Goal: Task Accomplishment & Management: Complete application form

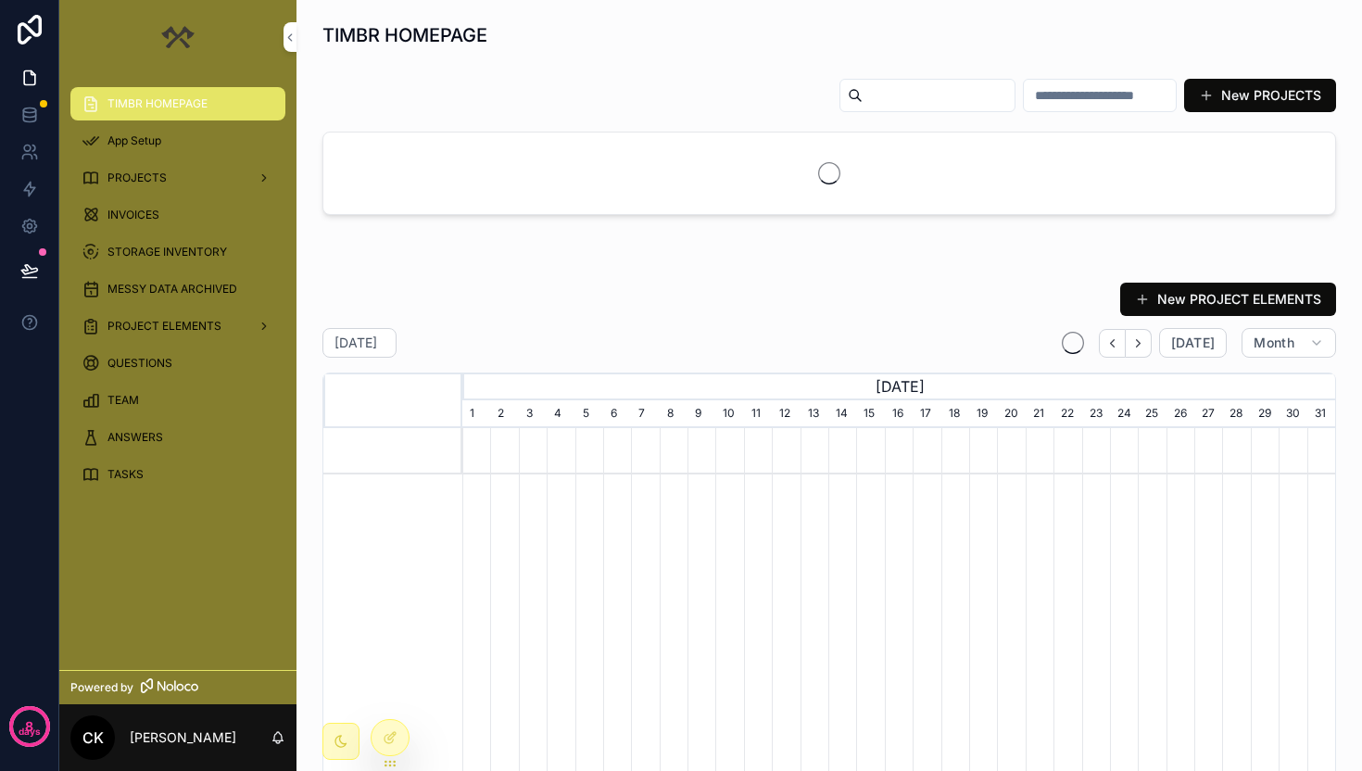
scroll to position [0, 873]
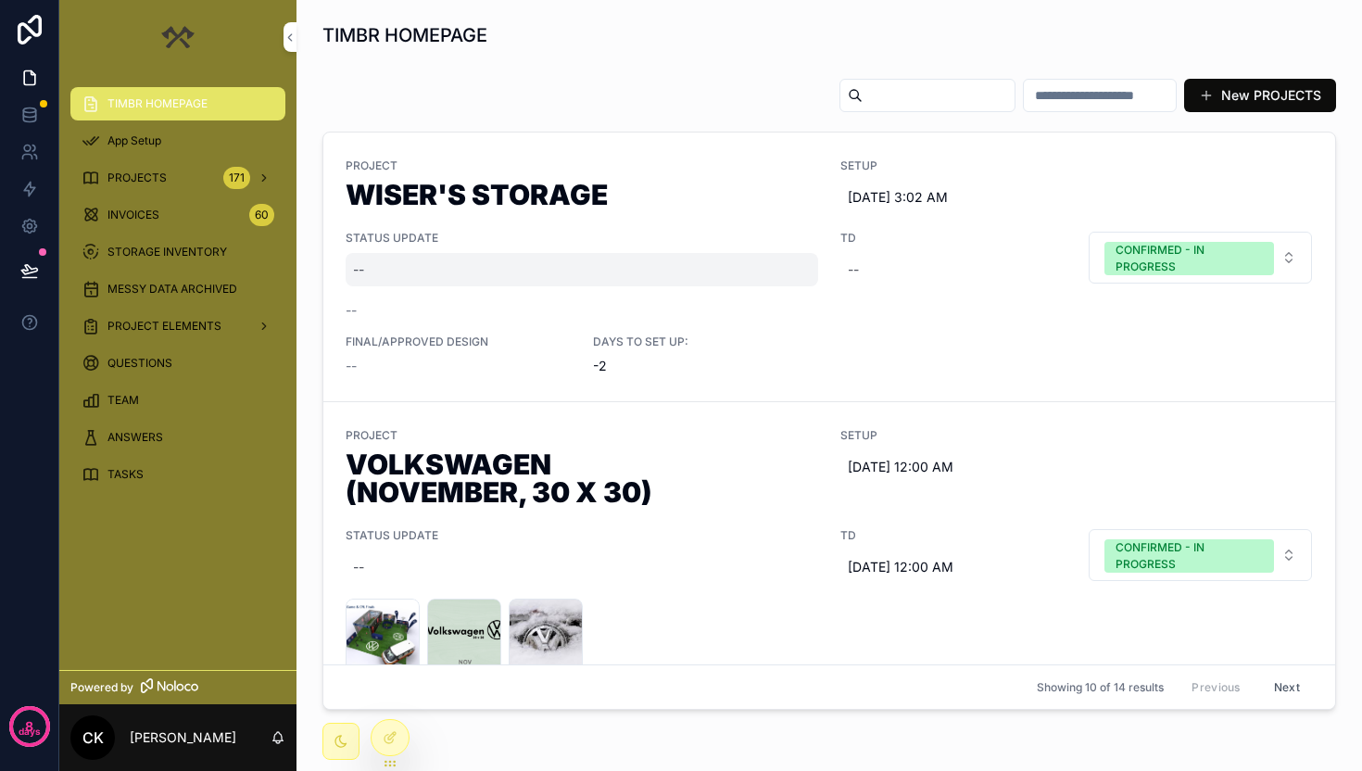
click at [469, 281] on div "--" at bounding box center [582, 269] width 473 height 33
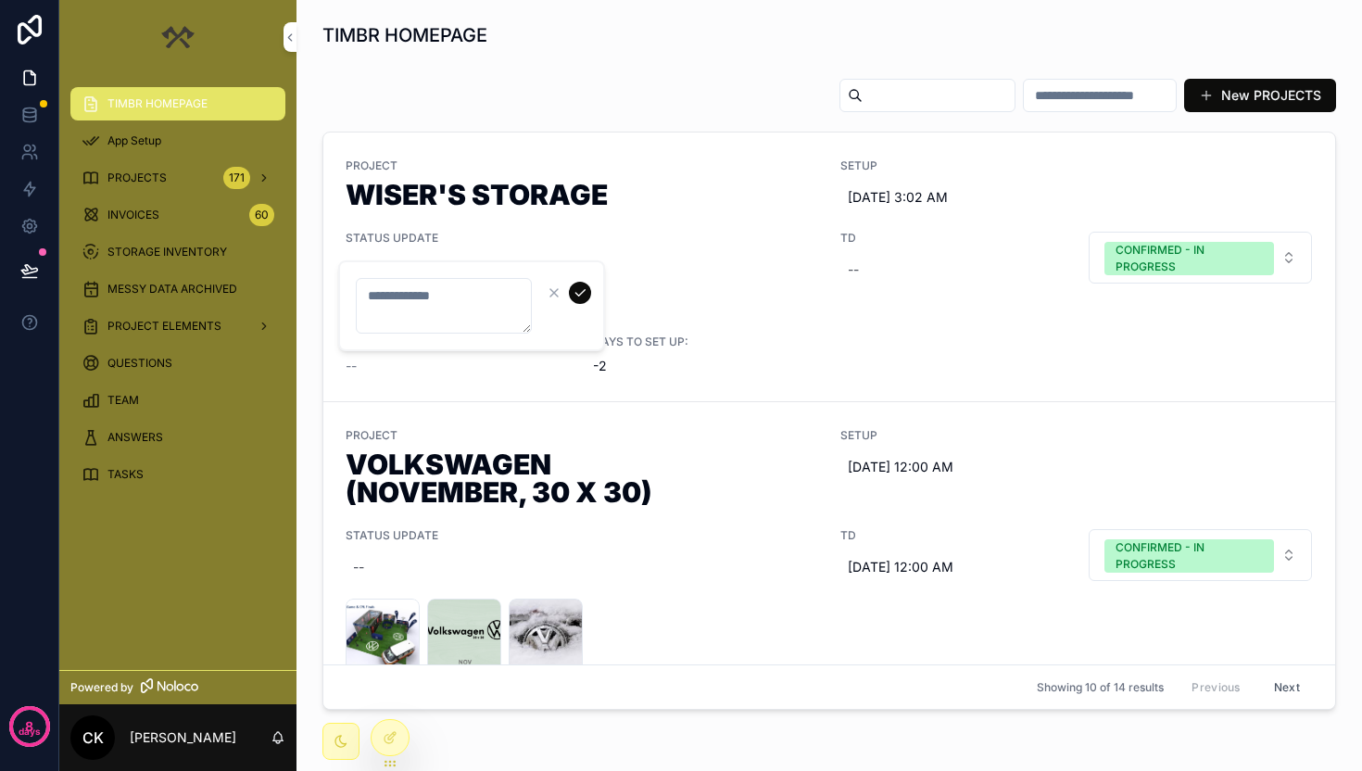
click at [555, 297] on icon "scrollable content" at bounding box center [554, 292] width 15 height 15
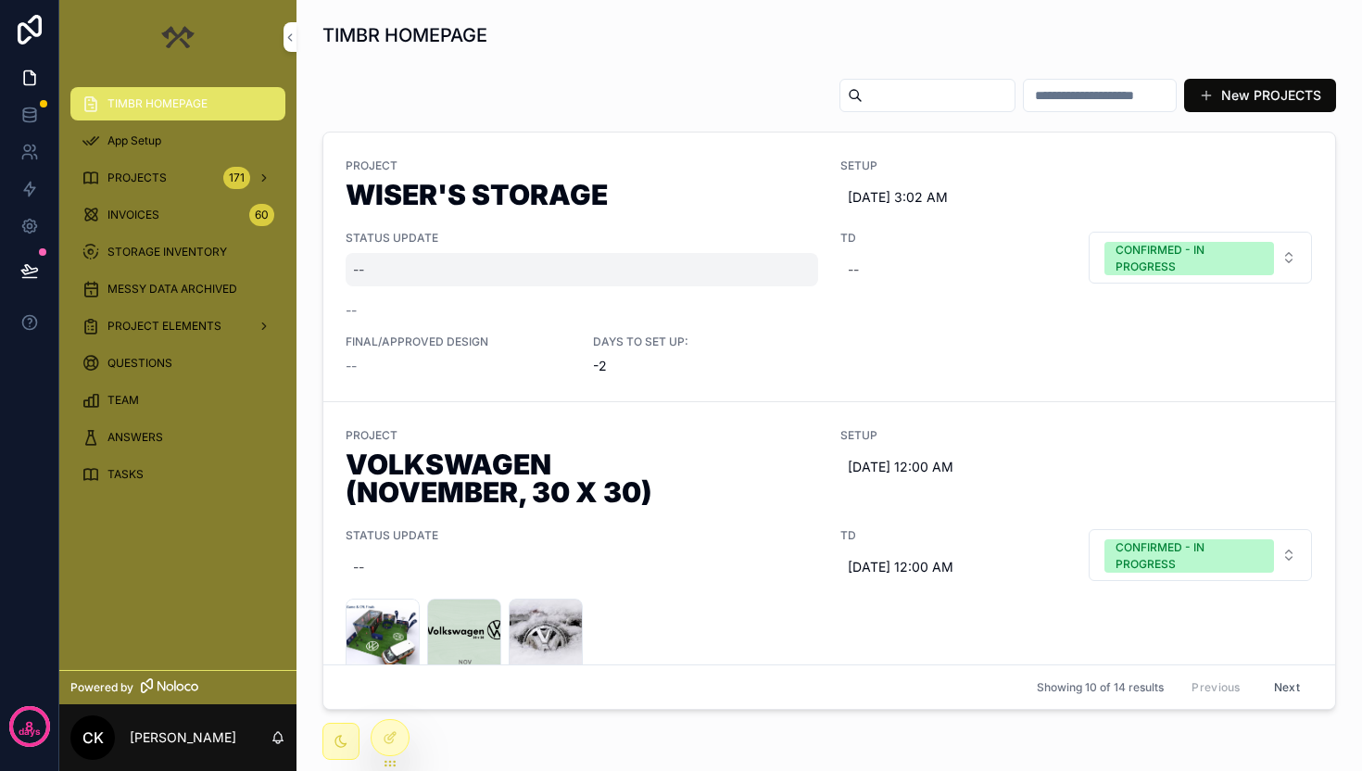
click at [707, 253] on div "--" at bounding box center [582, 269] width 473 height 33
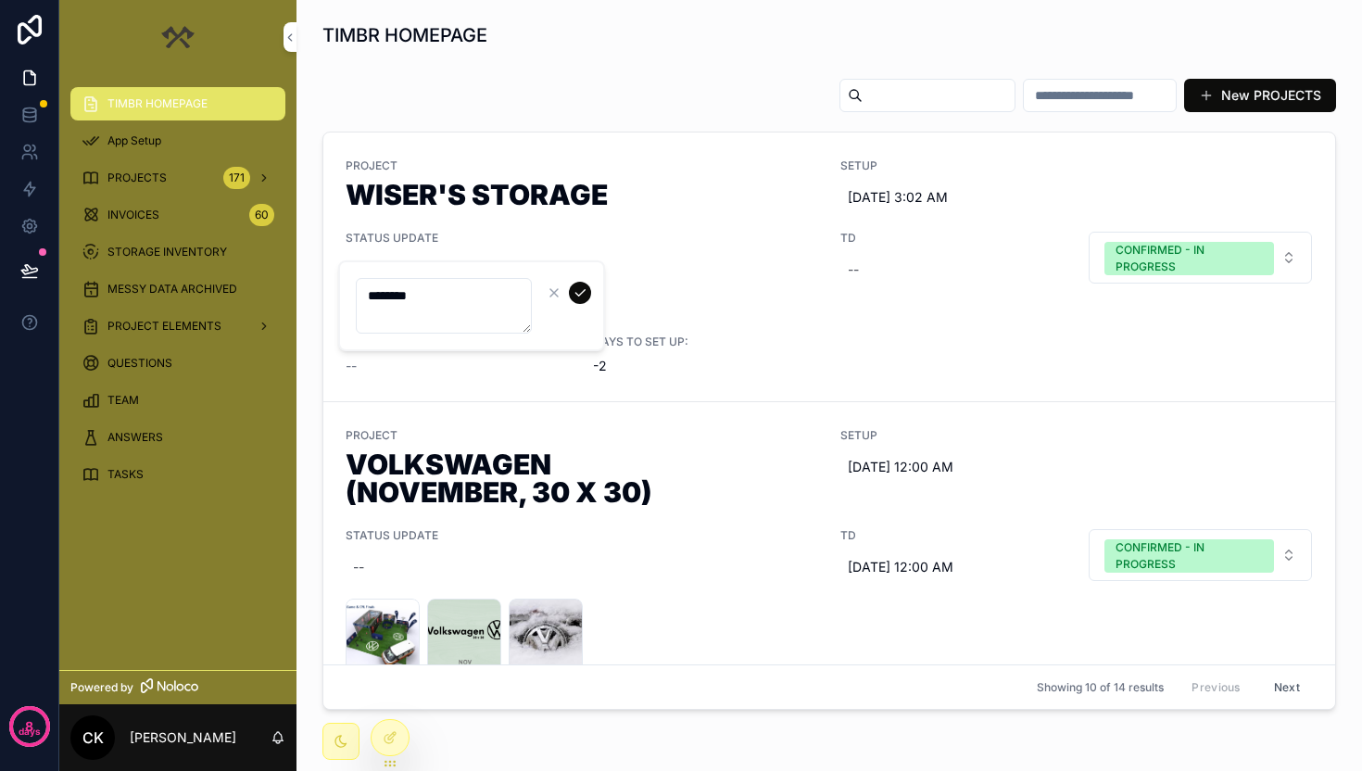
type textarea "********"
click at [585, 285] on icon "scrollable content" at bounding box center [580, 292] width 15 height 15
click at [1256, 267] on div "CONFIRMED - IN PROGRESS" at bounding box center [1189, 258] width 147 height 33
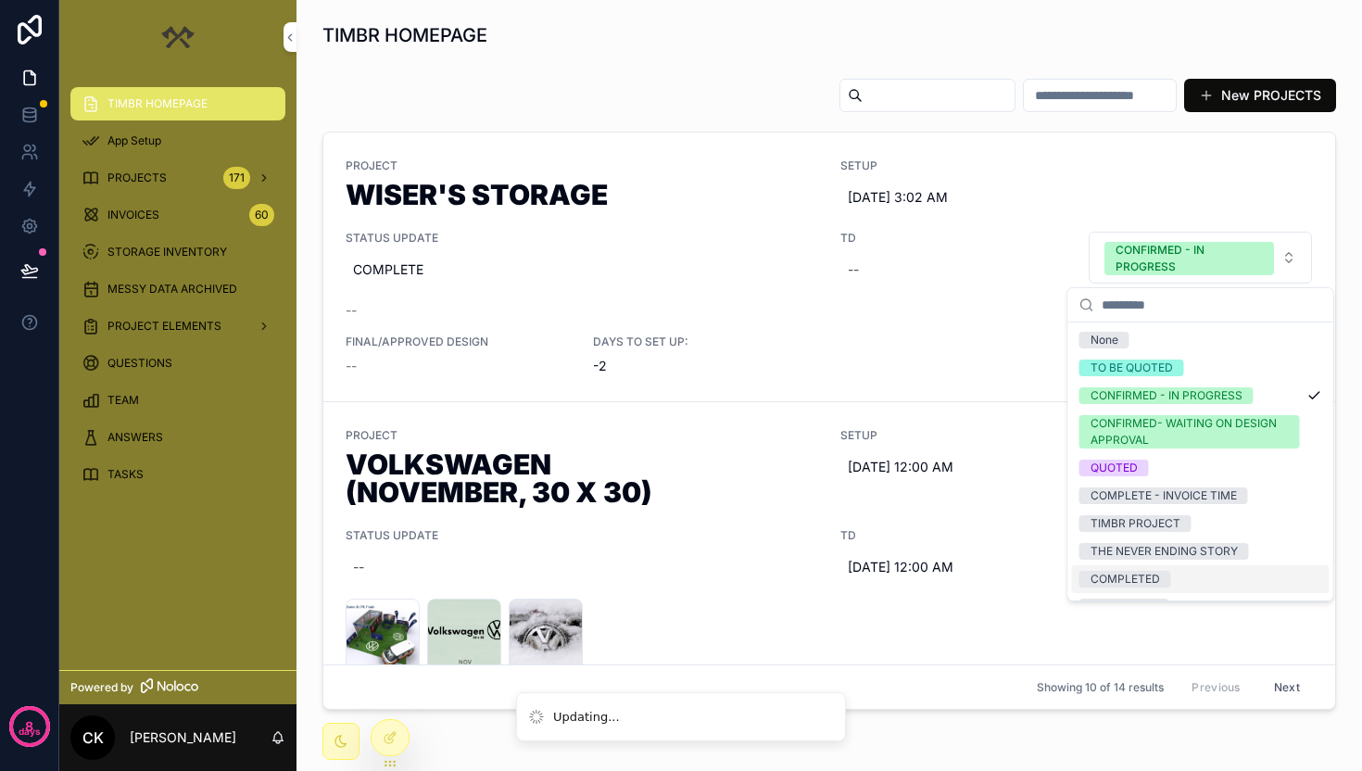
drag, startPoint x: 1181, startPoint y: 493, endPoint x: 1214, endPoint y: 575, distance: 88.6
click at [1214, 575] on div "None TO BE QUOTED CONFIRMED - IN PROGRESS CONFIRMED- WAITING ON DESIGN APPROVAL…" at bounding box center [1201, 487] width 258 height 322
click at [1214, 574] on div "COMPLETED" at bounding box center [1201, 579] width 258 height 28
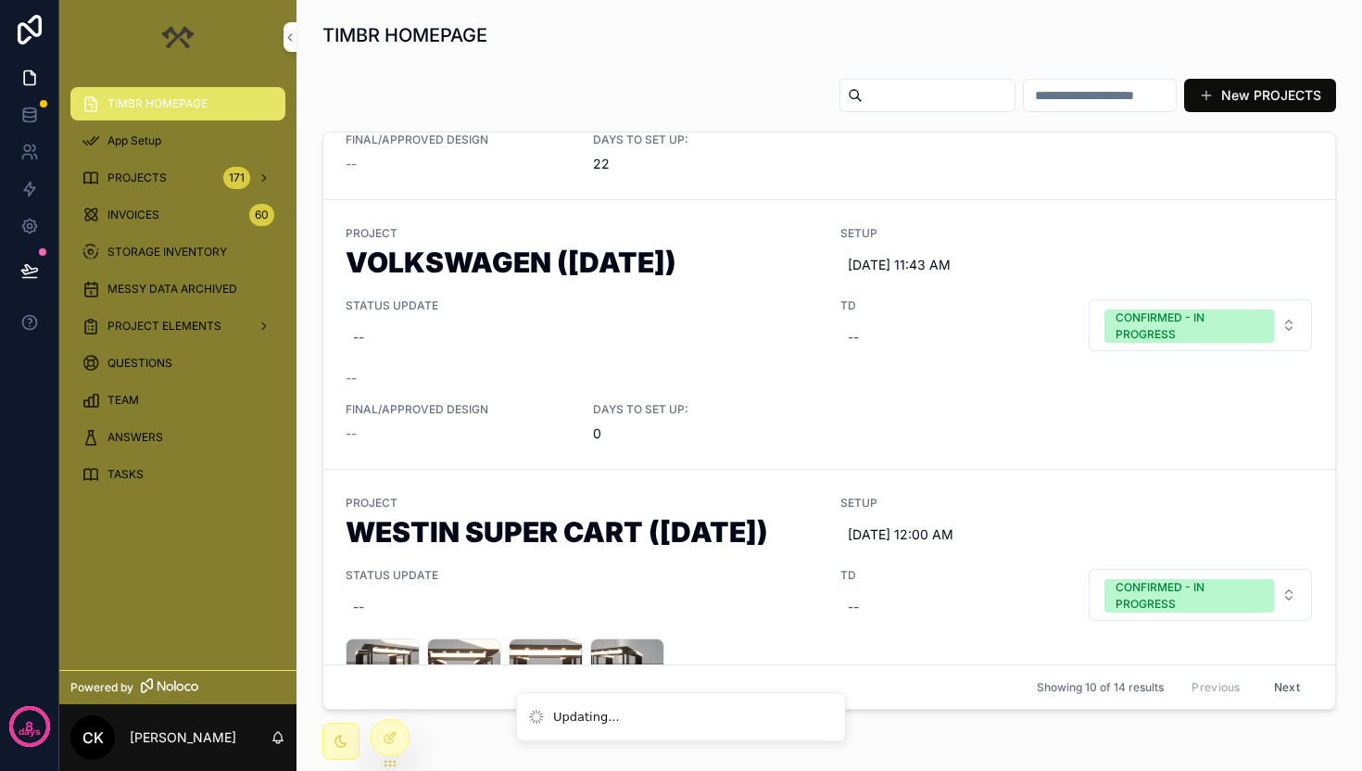
scroll to position [562, 0]
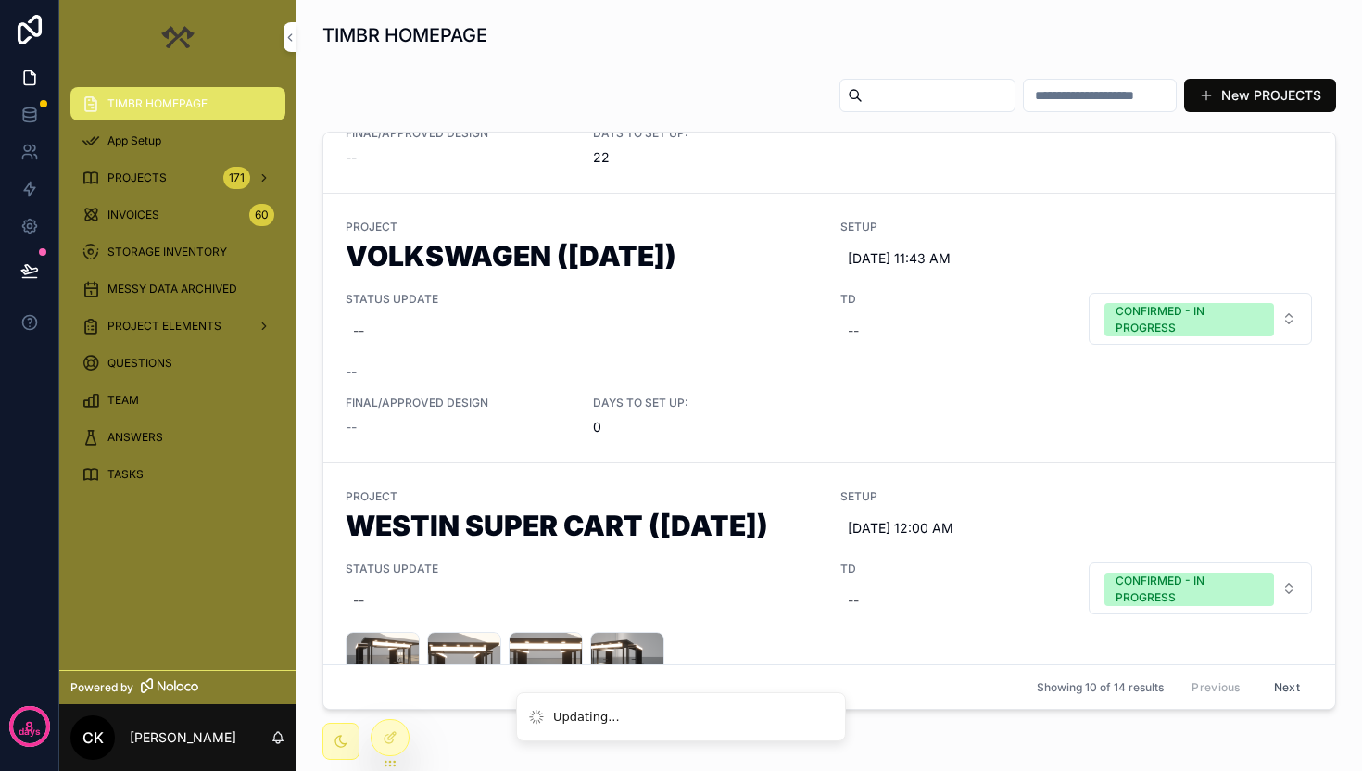
click at [427, 325] on div "--" at bounding box center [582, 330] width 473 height 33
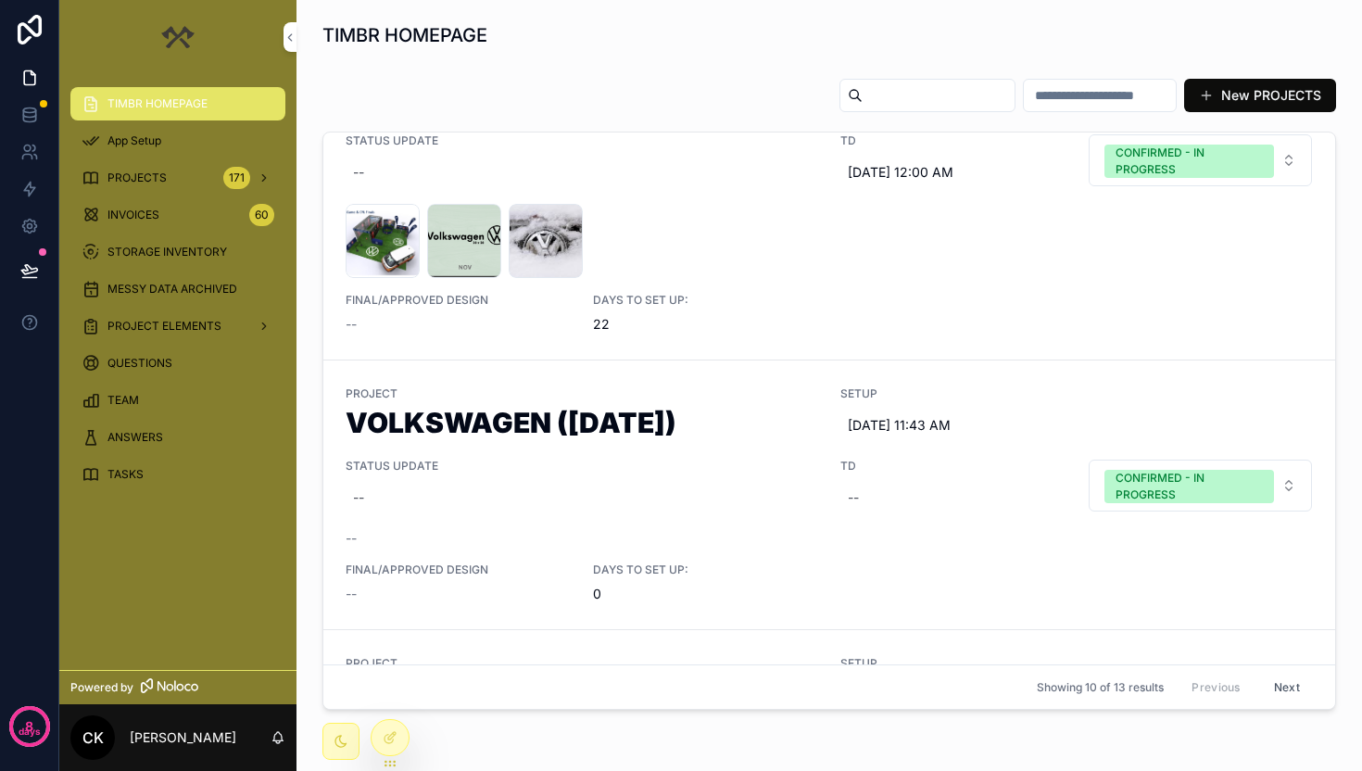
scroll to position [136, 0]
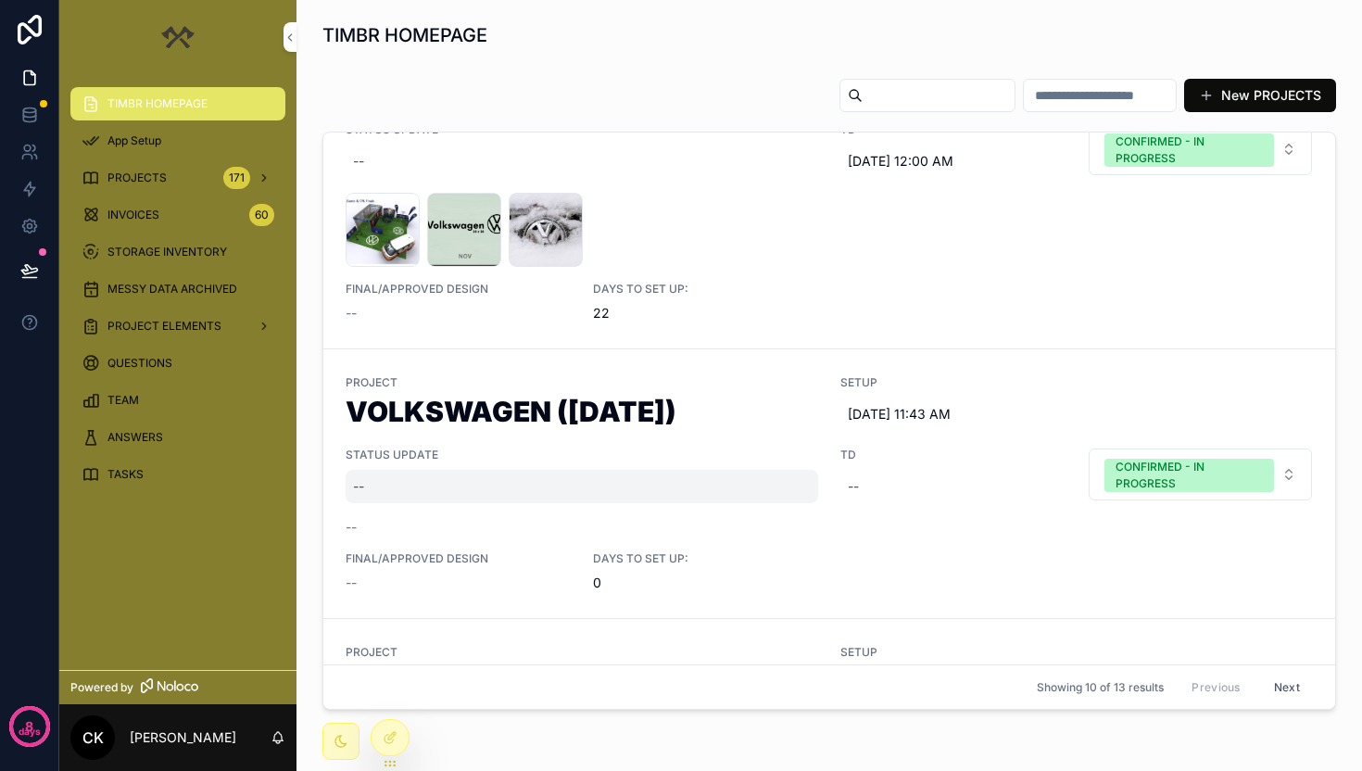
click at [425, 480] on div "--" at bounding box center [582, 486] width 473 height 33
type textarea "*"
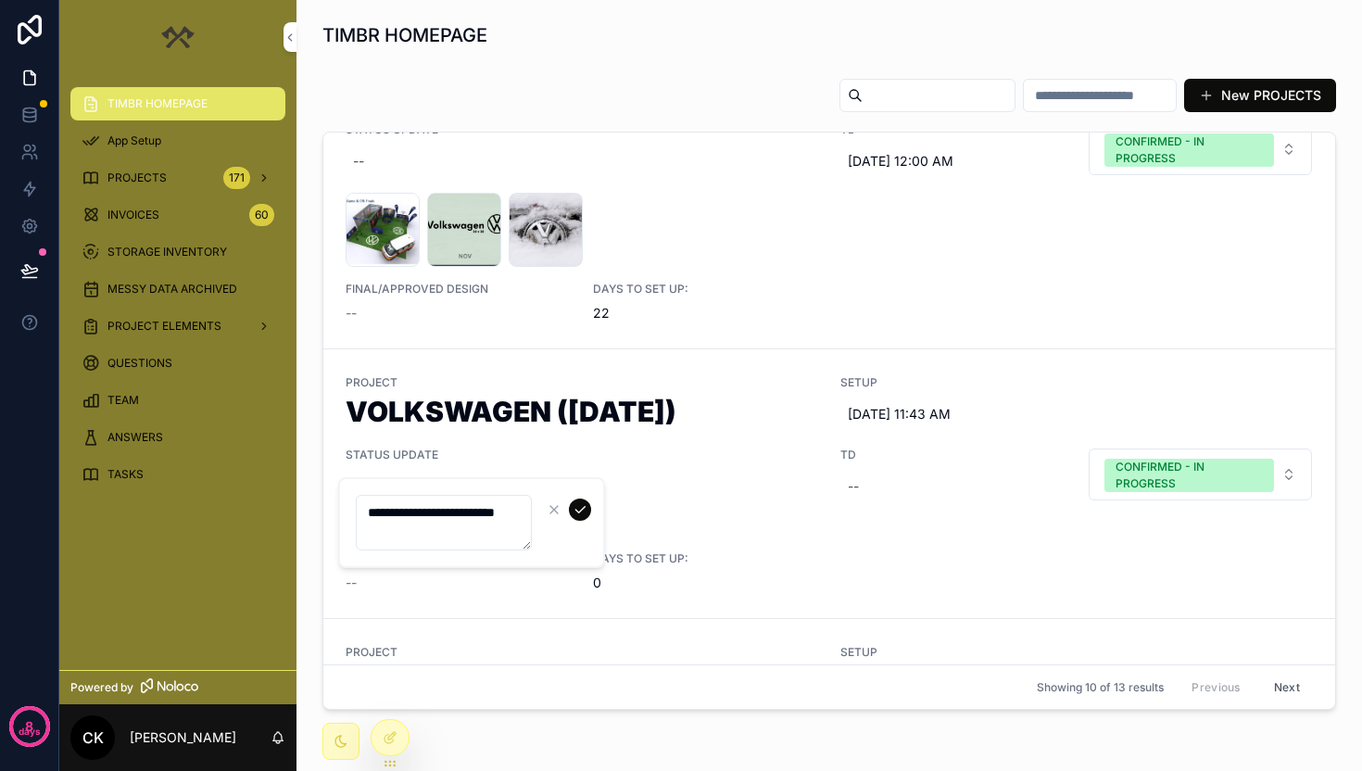
type textarea "**********"
click at [570, 507] on button "scrollable content" at bounding box center [580, 510] width 22 height 22
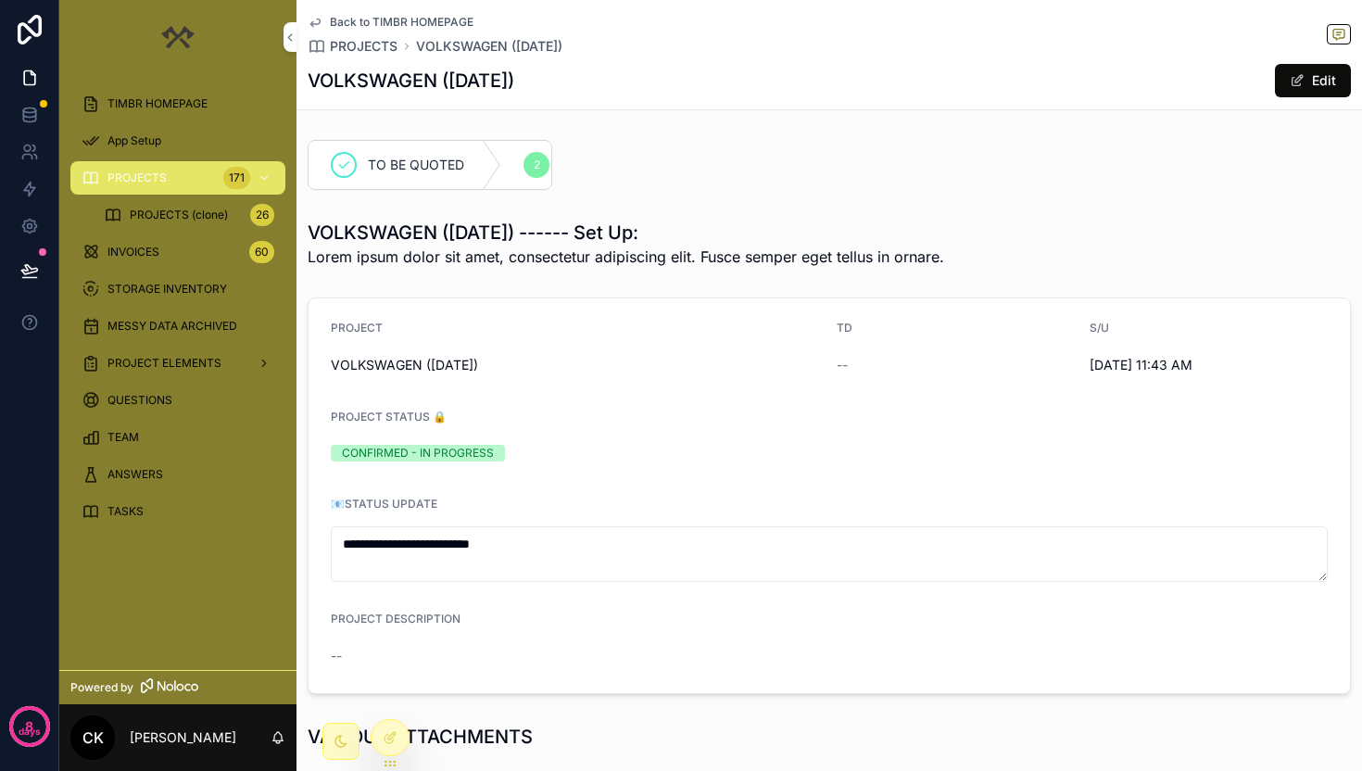
click at [326, 21] on link "Back to TIMBR HOMEPAGE" at bounding box center [391, 22] width 166 height 15
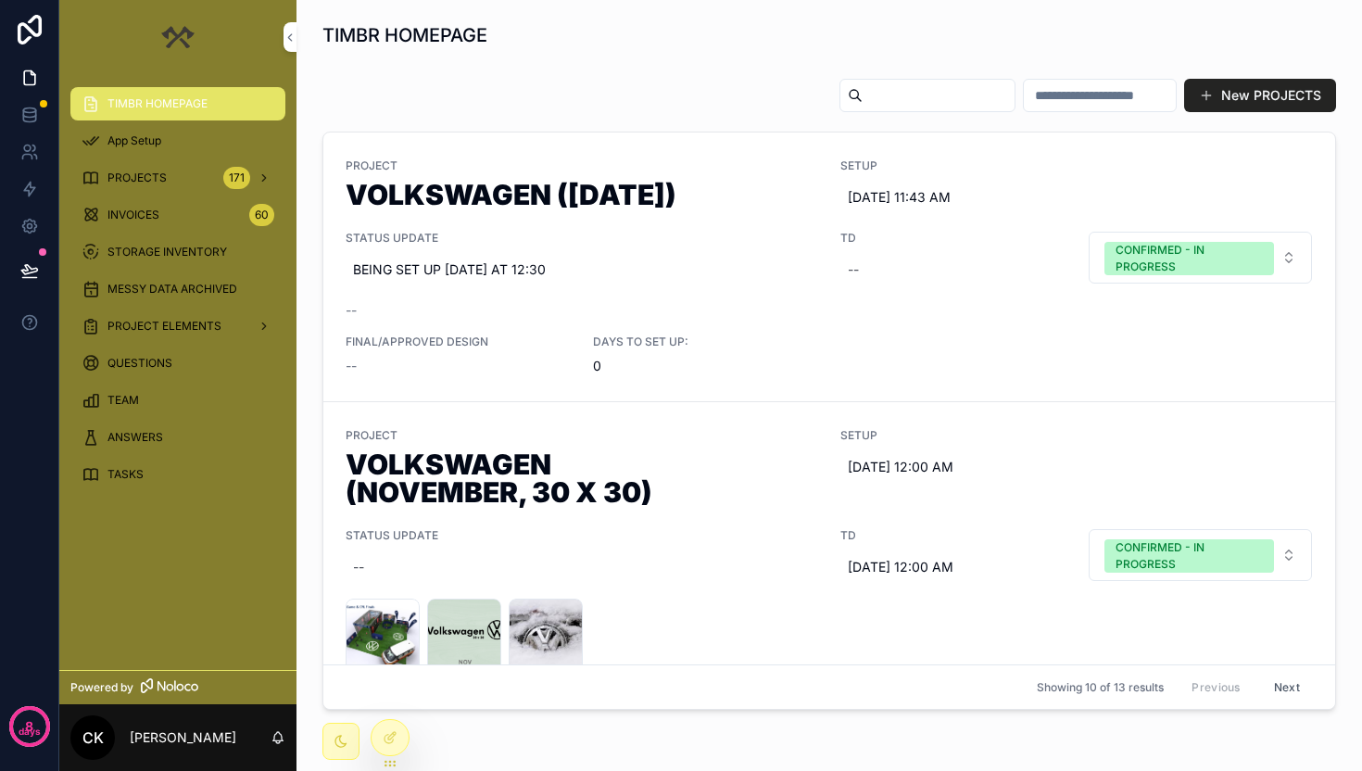
click at [1279, 80] on button "New PROJECTS" at bounding box center [1260, 95] width 152 height 33
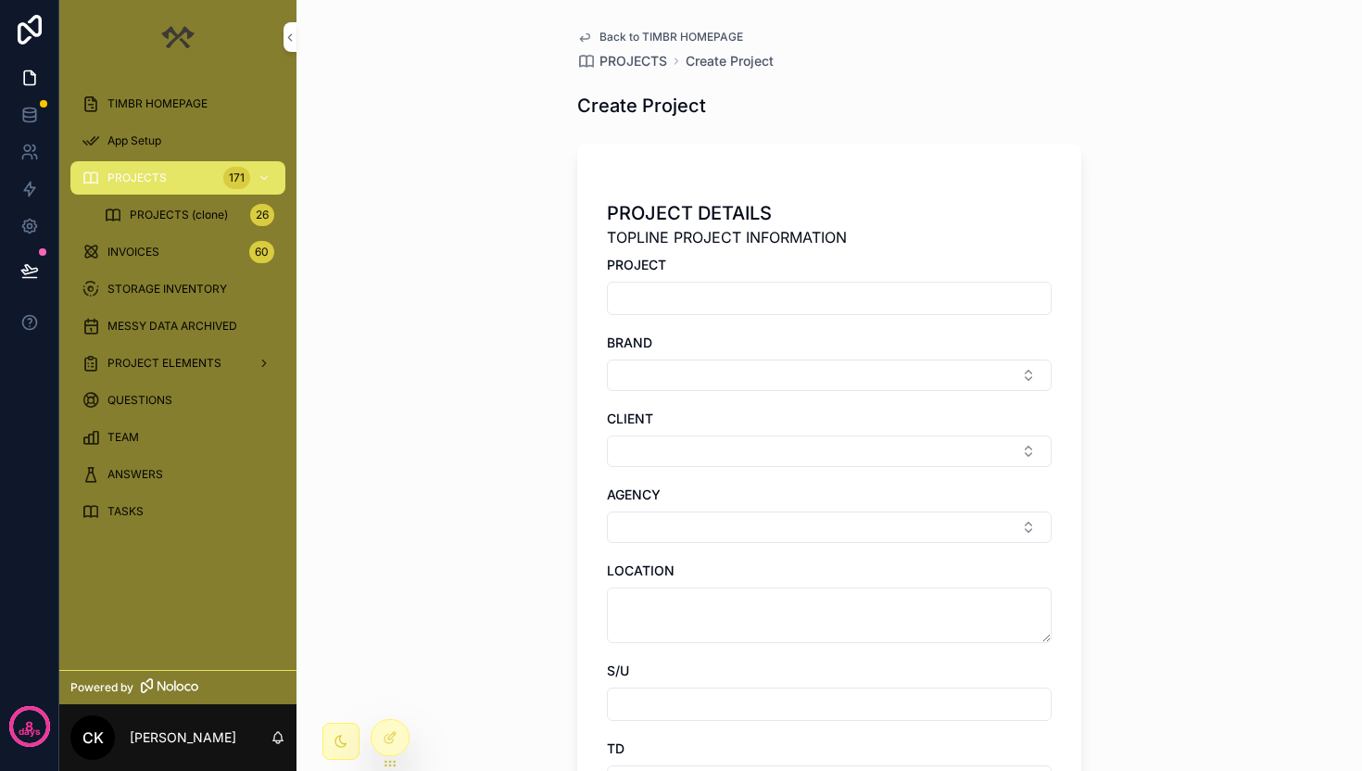
click at [713, 298] on input "scrollable content" at bounding box center [829, 298] width 443 height 26
type input "******"
click at [707, 365] on button "Select Button" at bounding box center [829, 376] width 445 height 32
click at [754, 333] on div "PROJECT DETAILS TOPLINE PROJECT INFORMATION PROJECT ****** BRAND CLIENT AGENCY …" at bounding box center [829, 704] width 445 height 1023
click at [713, 449] on button "Select Button" at bounding box center [829, 452] width 445 height 32
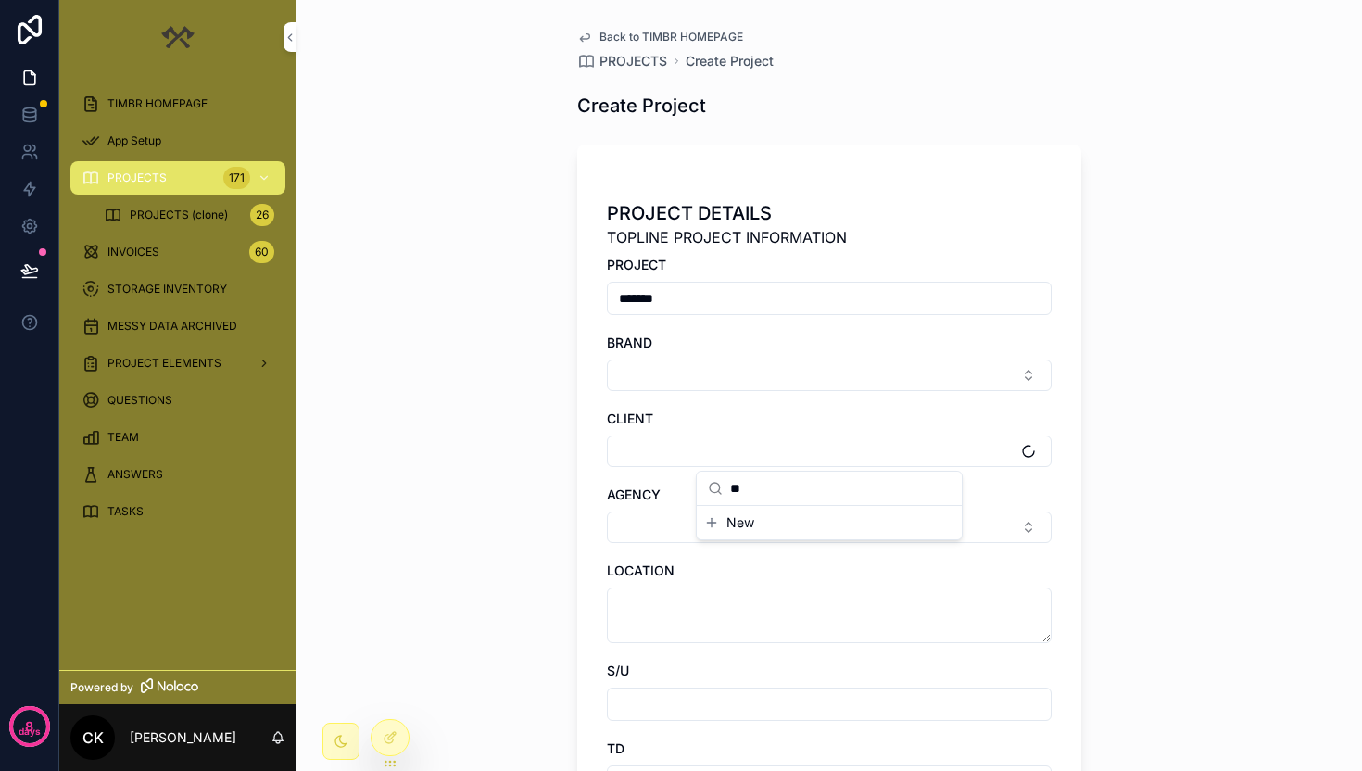
type input "*"
